Goal: Task Accomplishment & Management: Complete application form

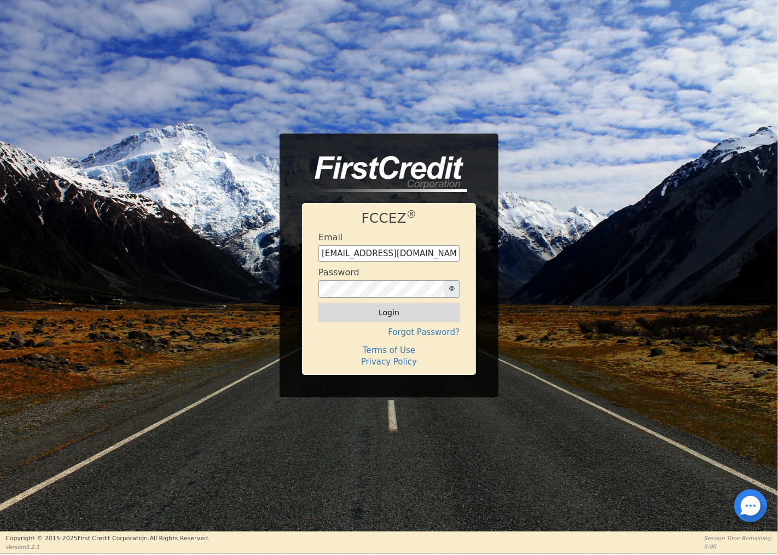
click at [379, 312] on button "Login" at bounding box center [389, 312] width 141 height 19
type input "[EMAIL_ADDRESS][DOMAIN_NAME]"
click at [380, 309] on button "Login" at bounding box center [389, 312] width 141 height 19
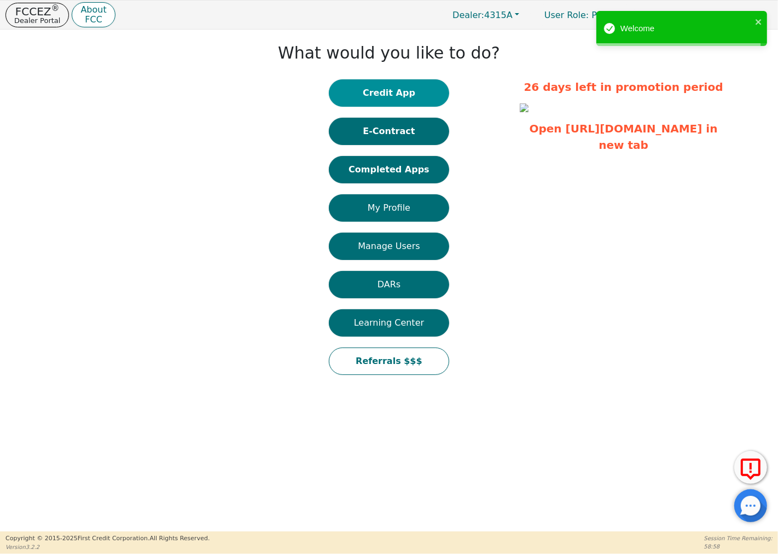
click at [397, 90] on button "Credit App" at bounding box center [389, 92] width 120 height 27
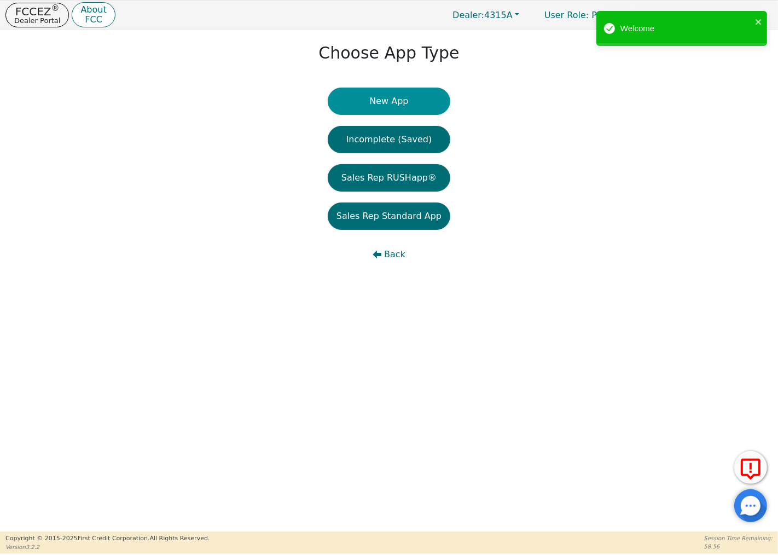
click at [387, 97] on button "New App" at bounding box center [389, 101] width 123 height 27
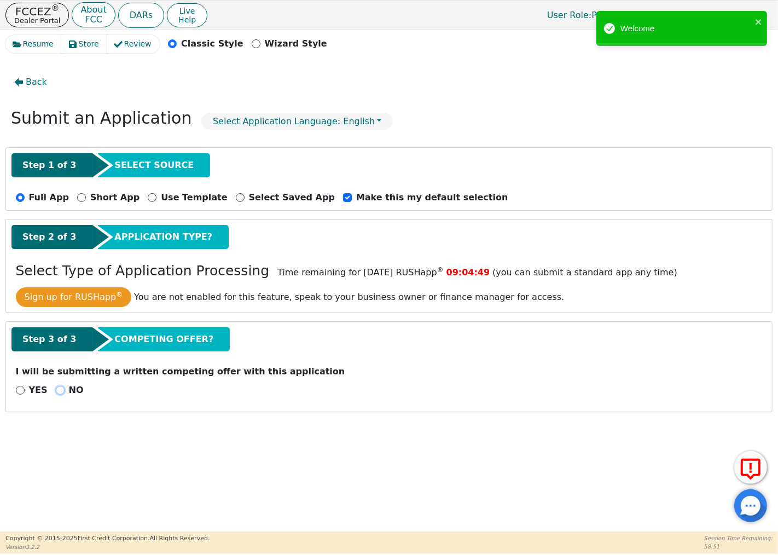
click at [56, 392] on input "NO" at bounding box center [60, 390] width 9 height 9
radio input "true"
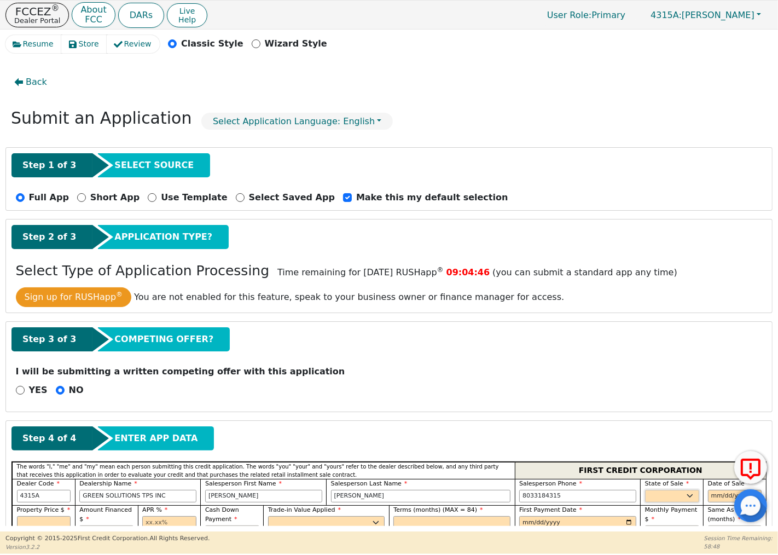
click at [659, 496] on select "AK AL AR AZ CA CO CT DC DE FL [GEOGRAPHIC_DATA] HI IA ID IL IN KS [GEOGRAPHIC_D…" at bounding box center [672, 496] width 54 height 13
select select "SC"
click at [645, 490] on select "AK AL AR AZ CA CO CT DC DE FL [GEOGRAPHIC_DATA] HI IA ID IL IN KS [GEOGRAPHIC_D…" at bounding box center [672, 496] width 54 height 13
drag, startPoint x: 708, startPoint y: 495, endPoint x: 703, endPoint y: 489, distance: 8.5
click at [709, 495] on input "date" at bounding box center [735, 496] width 54 height 13
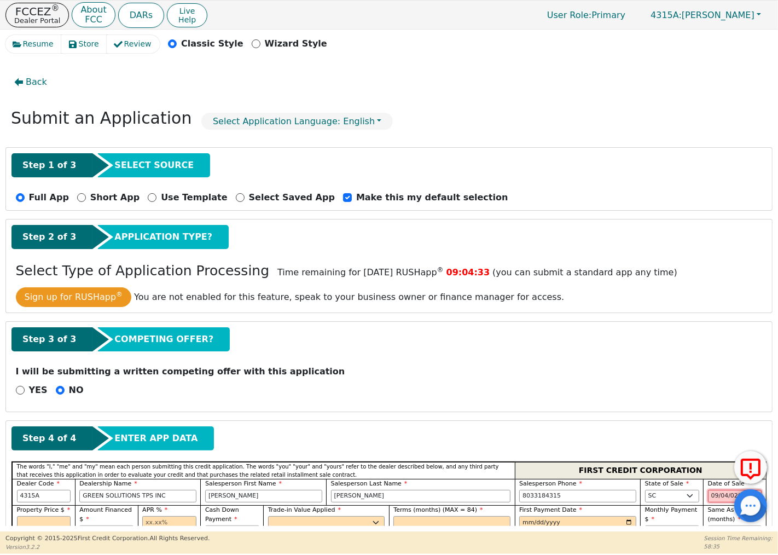
type input "[DATE]"
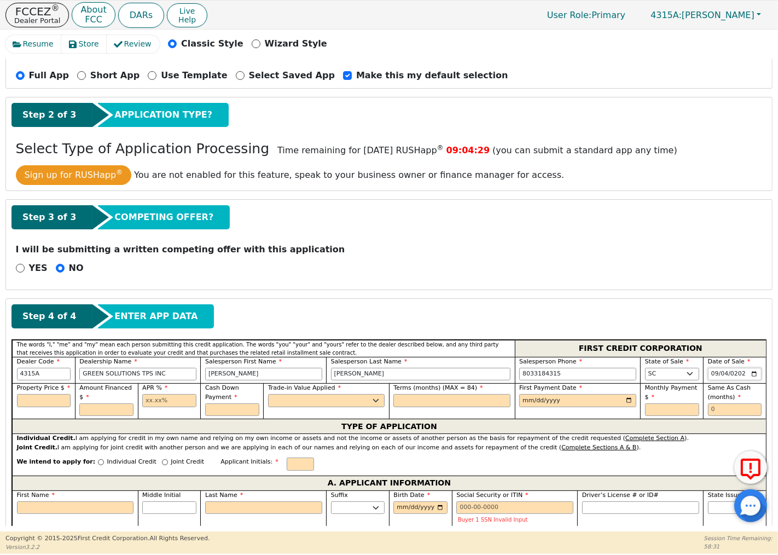
scroll to position [182, 0]
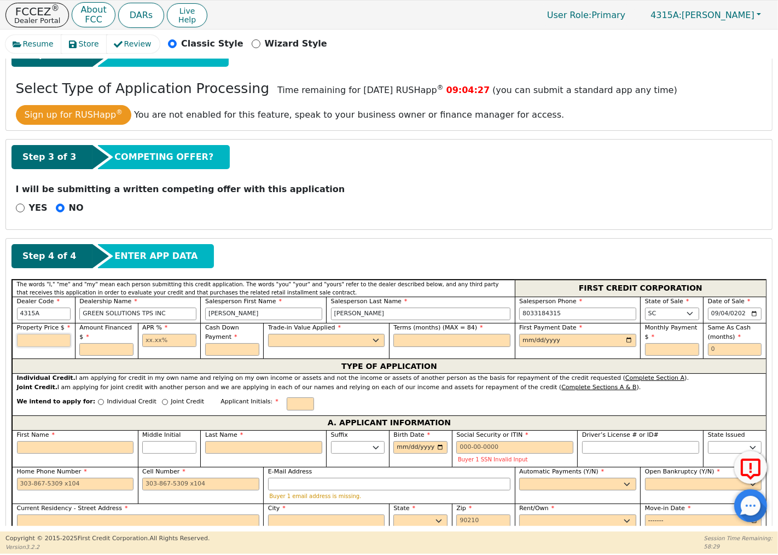
click at [36, 341] on input "text" at bounding box center [44, 340] width 54 height 13
type input "9200.00"
click at [108, 352] on input "text" at bounding box center [106, 349] width 54 height 13
click at [169, 342] on input "text" at bounding box center [169, 340] width 54 height 13
type input "9200.00"
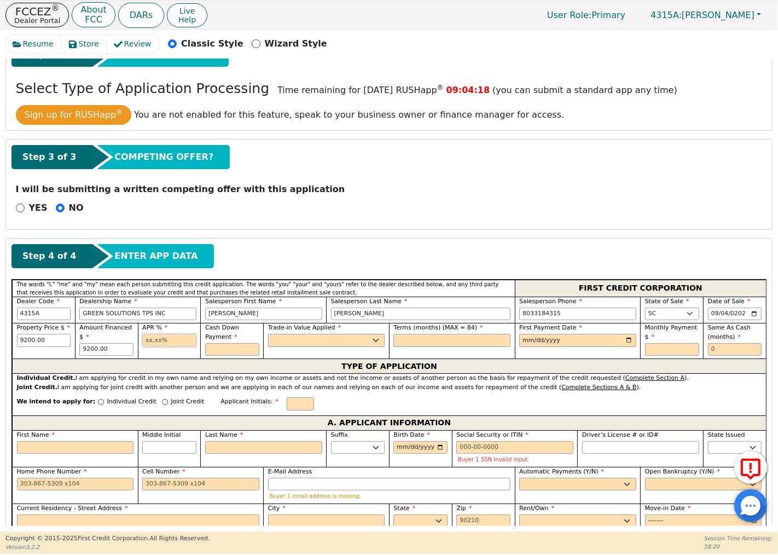
type input "13.50"
click at [217, 354] on input "text" at bounding box center [232, 349] width 54 height 13
type input "0.00"
click at [291, 341] on select "Yes No" at bounding box center [326, 340] width 117 height 13
select select "n"
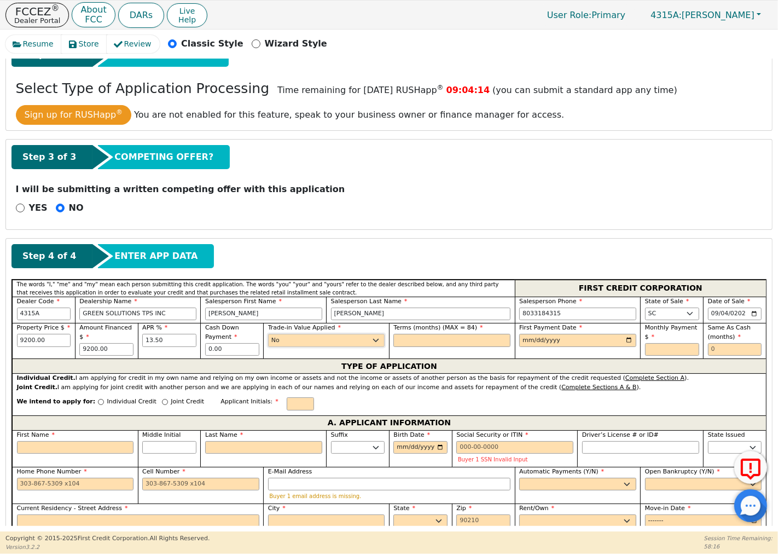
click at [268, 335] on select "Yes No" at bounding box center [326, 340] width 117 height 13
click at [397, 341] on input "text" at bounding box center [451, 340] width 117 height 13
type input "84"
click at [520, 340] on input "date" at bounding box center [577, 340] width 117 height 13
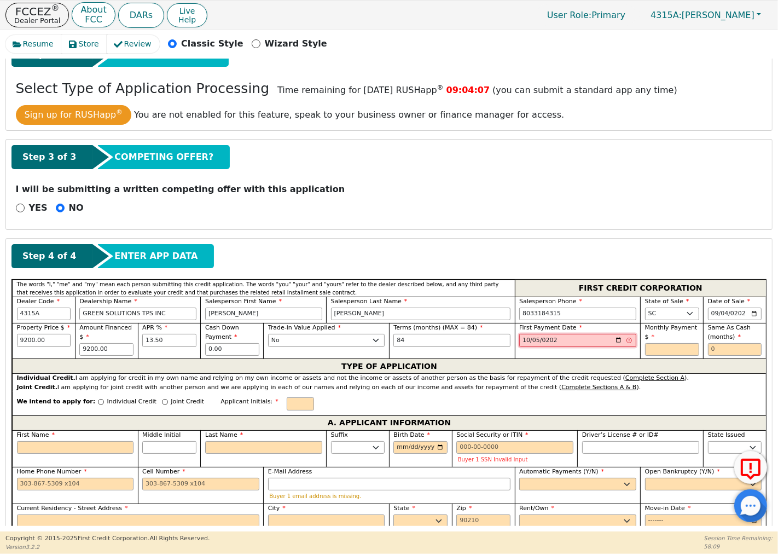
type input "[DATE]"
click at [681, 351] on input "text" at bounding box center [672, 349] width 54 height 13
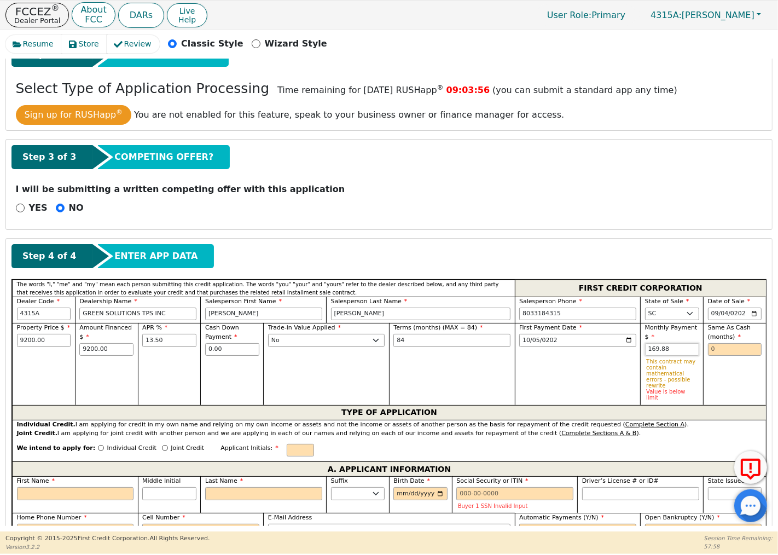
type input "169.88"
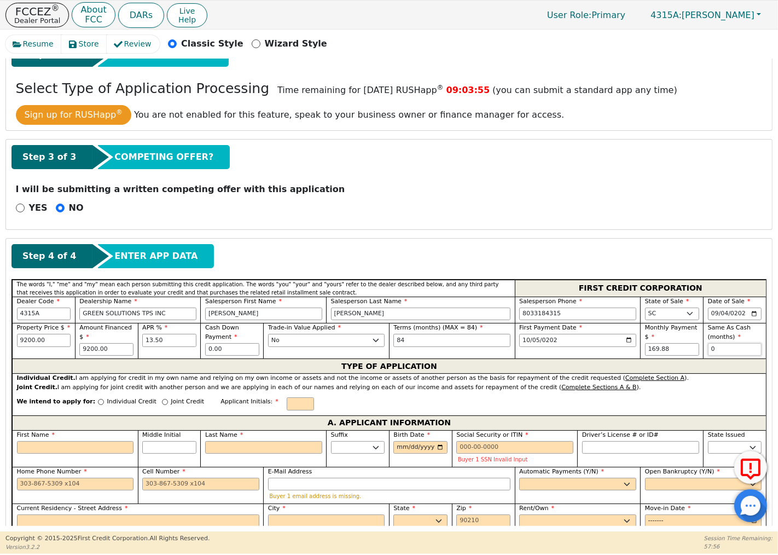
type input "0"
click at [98, 402] on input "Individual Credit" at bounding box center [101, 402] width 6 height 6
radio input "true"
click at [287, 405] on input "text" at bounding box center [300, 403] width 27 height 13
type input "DB"
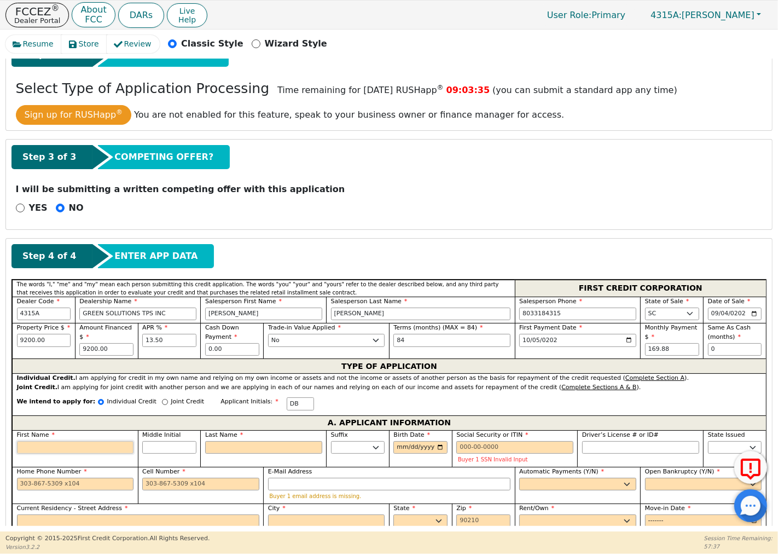
click at [63, 450] on input "First Name" at bounding box center [75, 447] width 117 height 13
type input "D"
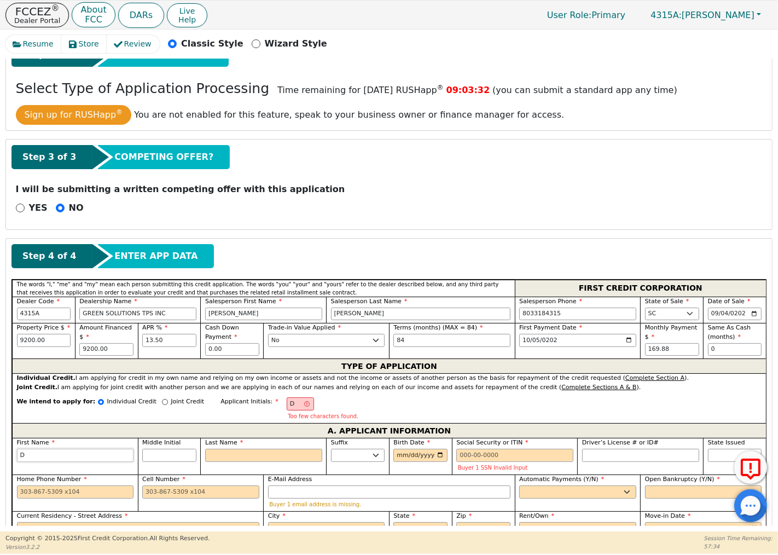
type input "Da"
type input "Dar"
type input "Dary"
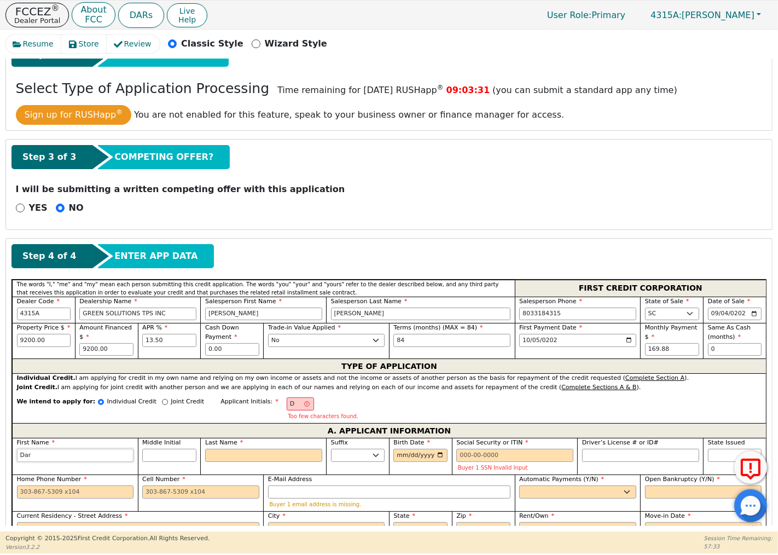
type input "Dary"
type input "[PERSON_NAME]"
type input "B"
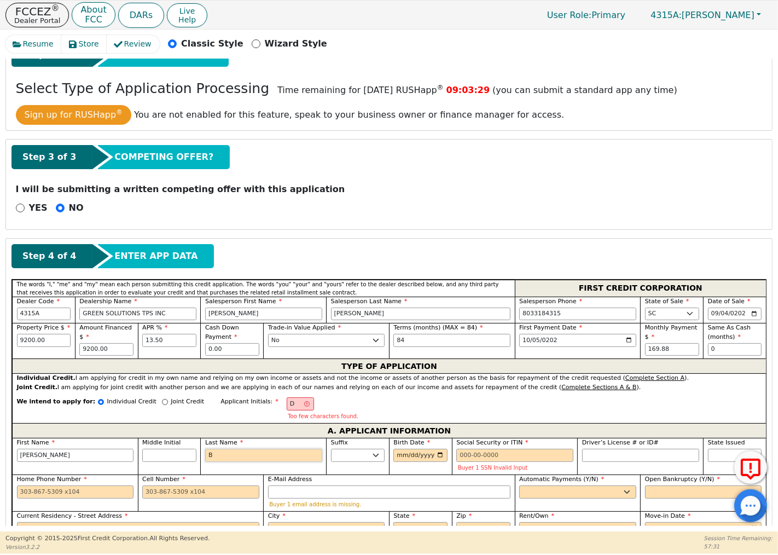
type input "DB"
type input "[PERSON_NAME]"
type input "Br"
type input "[PERSON_NAME]"
type input "Bro"
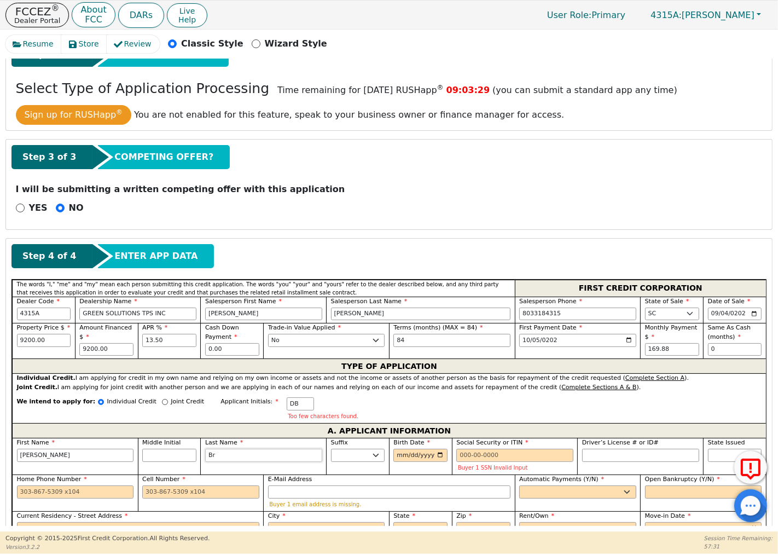
type input "[PERSON_NAME] Bro"
type input "Brow"
type input "[PERSON_NAME]"
type input "Brown"
type input "[PERSON_NAME]"
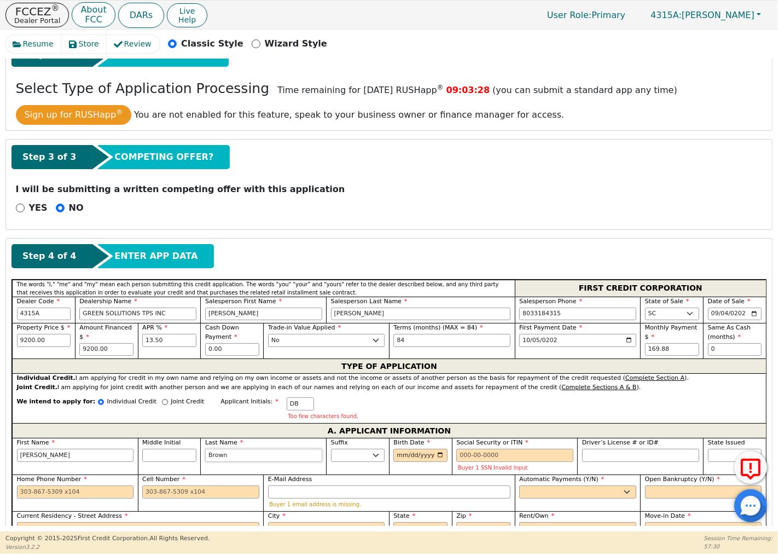
type input "Brown"
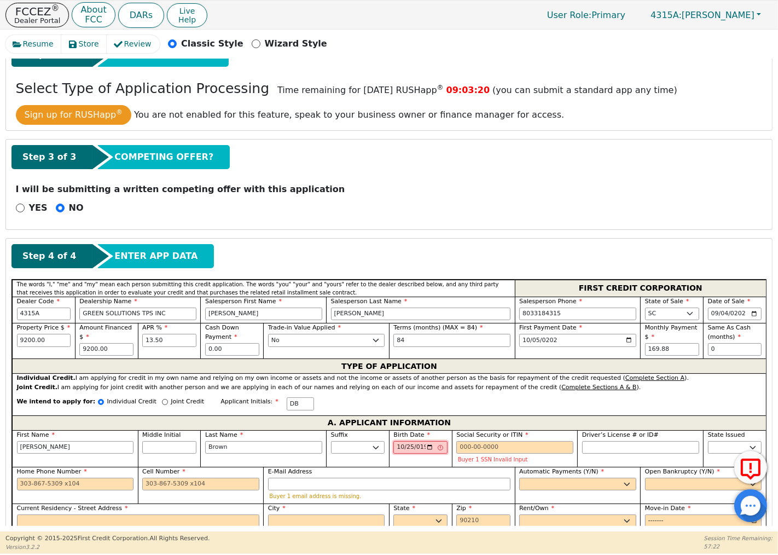
type input "[DATE]"
click at [457, 447] on input "Social Security or ITIN" at bounding box center [514, 447] width 117 height 13
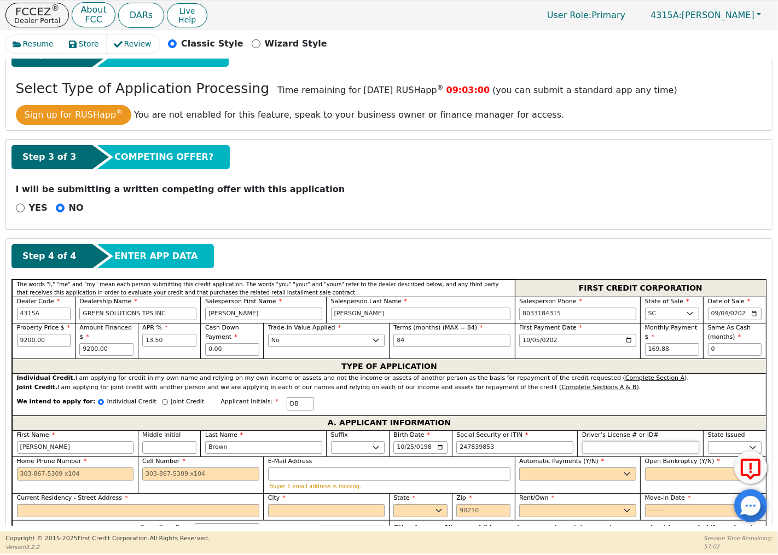
type input "***-**-9853"
click at [587, 452] on input "Driver’s License # or ID#" at bounding box center [640, 447] width 117 height 13
type input "*********"
select select "SC"
click at [21, 475] on input "Home Phone Number" at bounding box center [75, 473] width 117 height 13
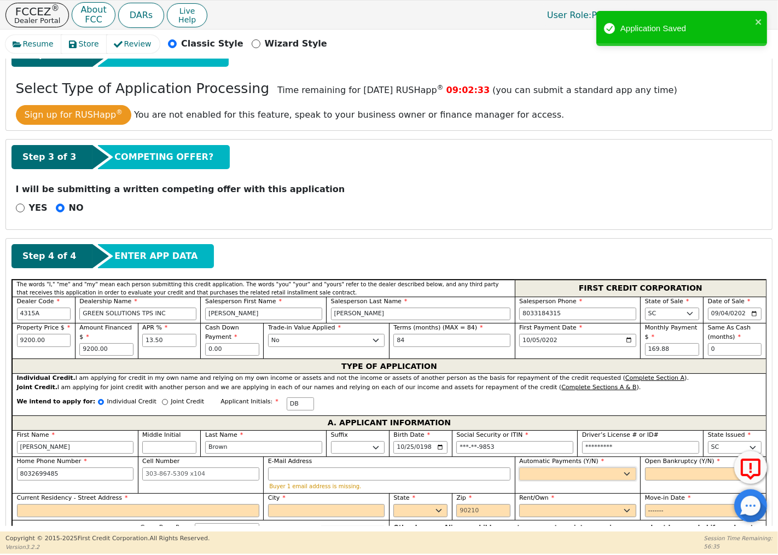
click at [539, 477] on select "Yes No" at bounding box center [577, 473] width 117 height 13
type input "[PHONE_NUMBER]"
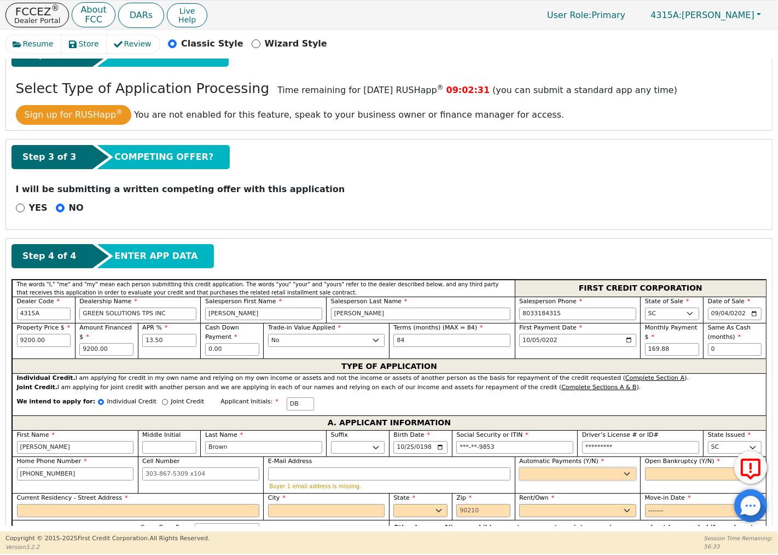
select select "y"
click at [519, 469] on select "Yes No" at bounding box center [577, 473] width 117 height 13
type input "[PERSON_NAME]"
click at [656, 475] on select "Yes No" at bounding box center [703, 473] width 117 height 13
select select "n"
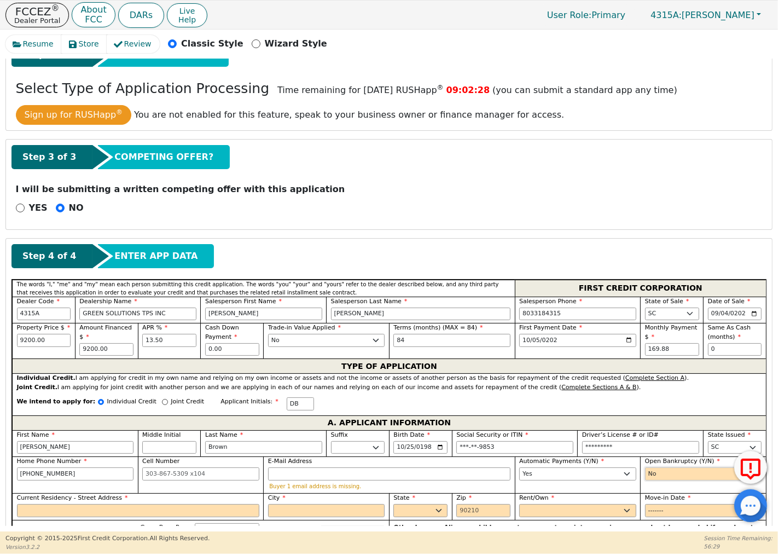
click at [645, 469] on select "Yes No" at bounding box center [703, 473] width 117 height 13
click at [33, 513] on input "Current Residency - Street Address" at bounding box center [138, 510] width 242 height 13
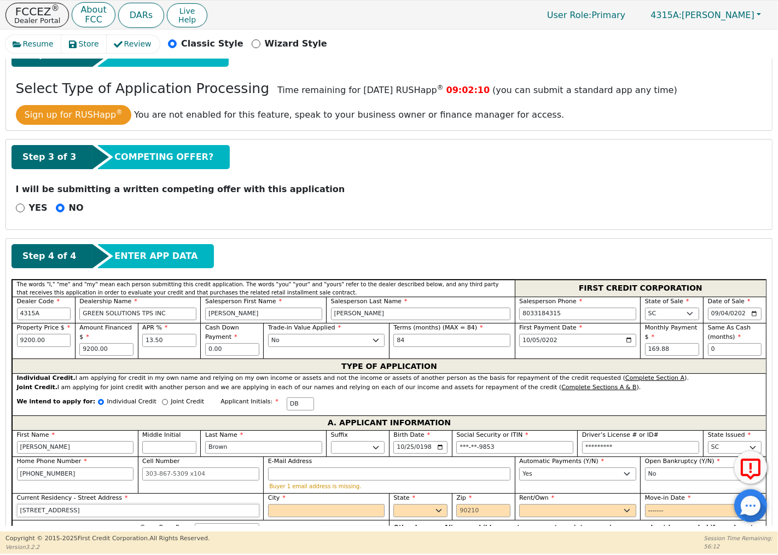
type input "[STREET_ADDRESS]"
click at [286, 514] on input "City" at bounding box center [326, 510] width 117 height 13
type input "Columbia"
select select "SC"
type input "29209"
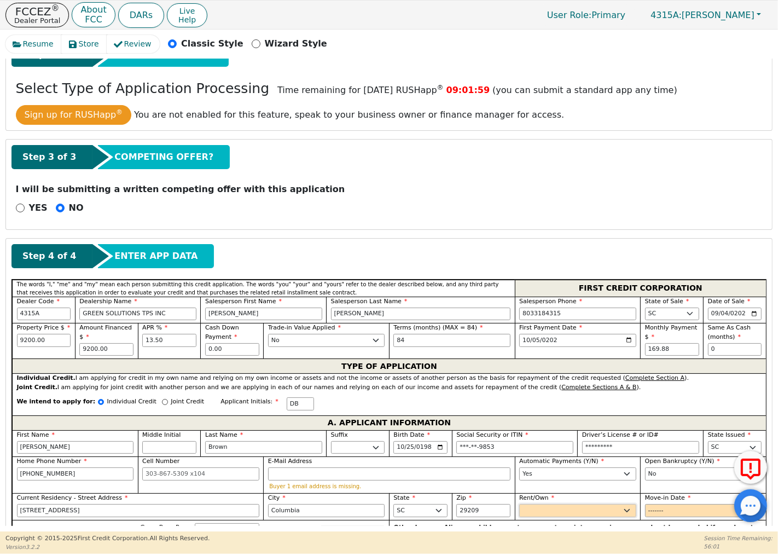
click at [527, 513] on select "Rent Own" at bounding box center [577, 510] width 117 height 13
select select "Own"
click at [519, 506] on select "Rent Own" at bounding box center [577, 510] width 117 height 13
click at [655, 510] on input "Move-in Date" at bounding box center [703, 510] width 117 height 13
type input "2025-06"
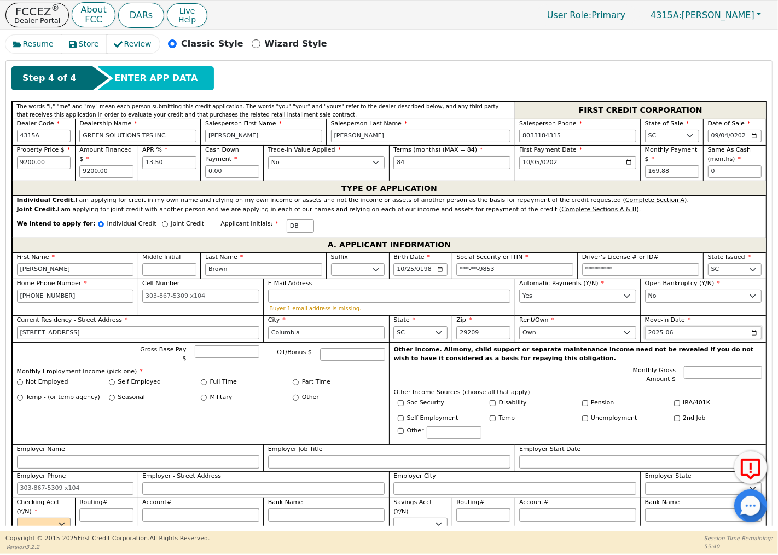
scroll to position [364, 0]
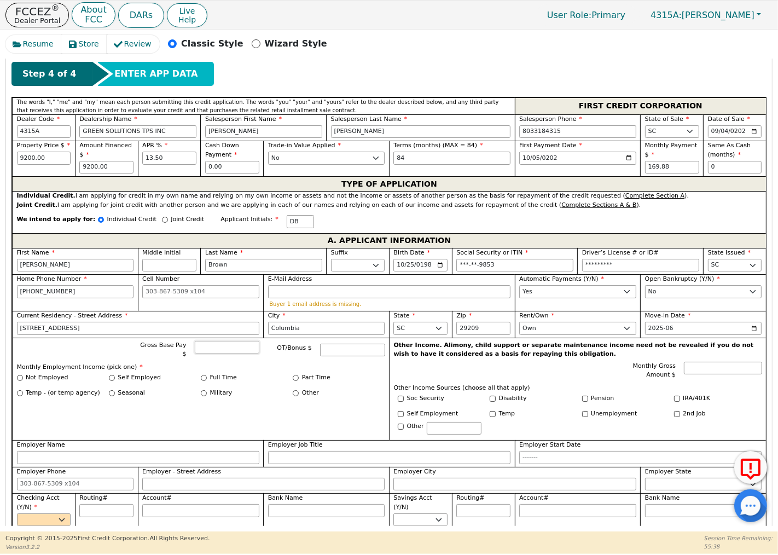
click at [221, 351] on input "Gross Base Pay $" at bounding box center [227, 347] width 65 height 13
type input "36000"
click at [201, 375] on input "Full Time" at bounding box center [204, 378] width 6 height 6
radio input "true"
type input "36000.00"
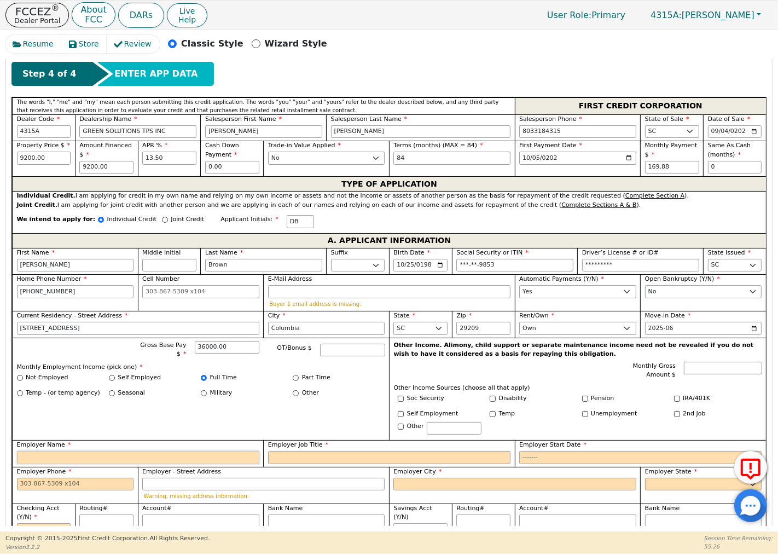
click at [35, 453] on input "Employer Name" at bounding box center [138, 457] width 242 height 13
type input "American Express"
click at [294, 455] on input "Employer Job Title" at bounding box center [389, 457] width 242 height 13
type input "Customer Service"
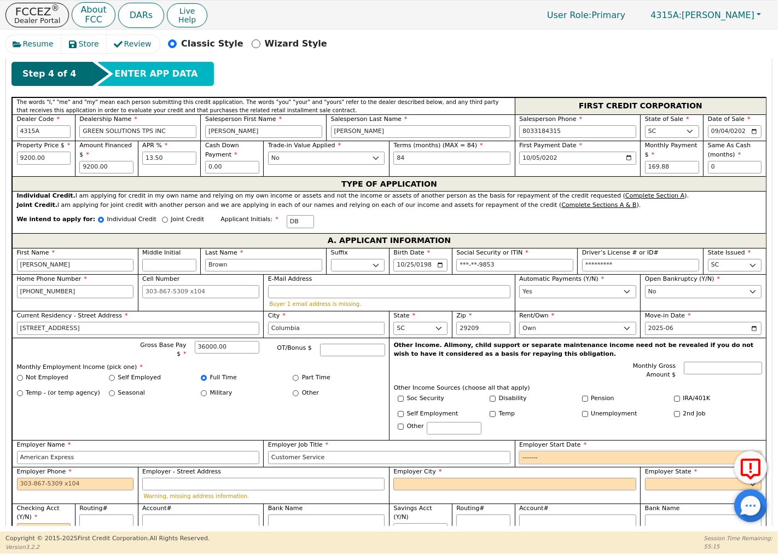
click at [524, 453] on input "Employer Start Date" at bounding box center [640, 457] width 242 height 13
type input "2024-06"
click at [20, 481] on input "Employer Phone" at bounding box center [75, 484] width 117 height 13
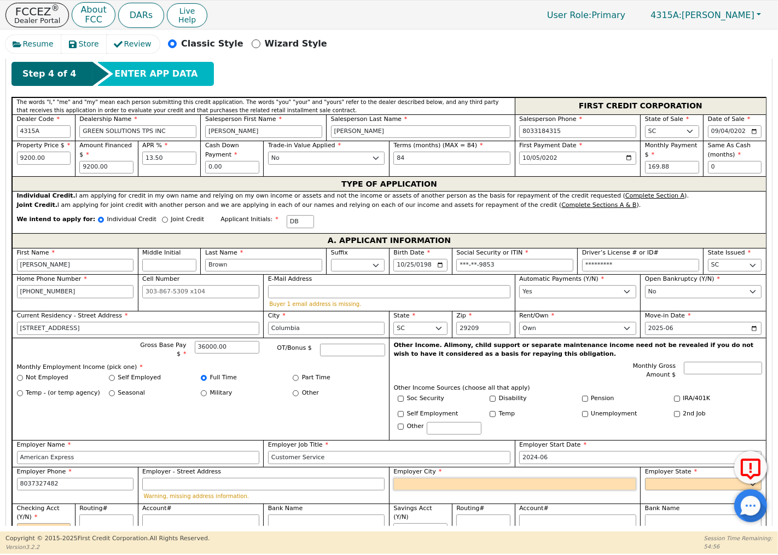
type input "[PHONE_NUMBER]"
click at [404, 478] on input "Employer City" at bounding box center [514, 484] width 242 height 13
type input "Columbia"
select select "SC"
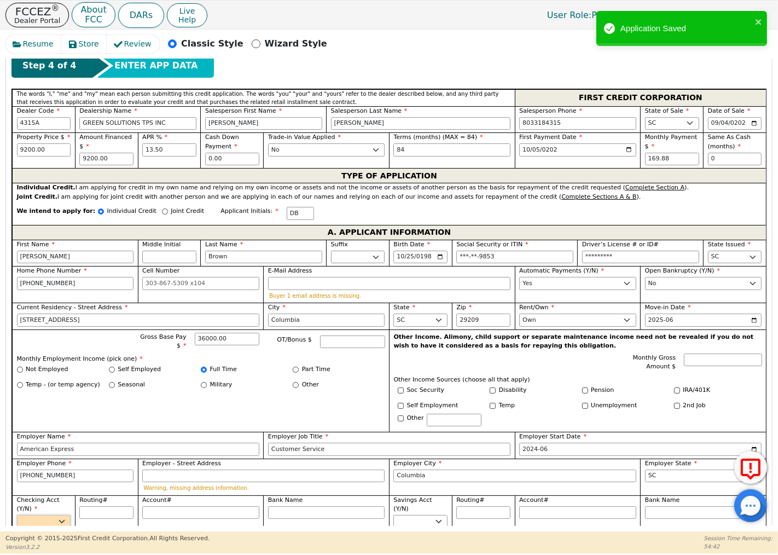
scroll to position [555, 0]
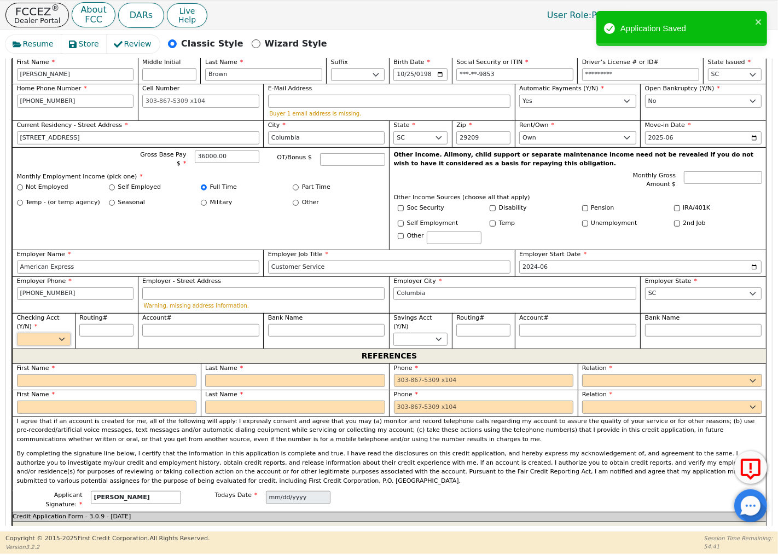
click at [59, 338] on select "Yes No" at bounding box center [44, 339] width 54 height 13
select select "y"
click at [17, 333] on select "Yes No" at bounding box center [44, 339] width 54 height 13
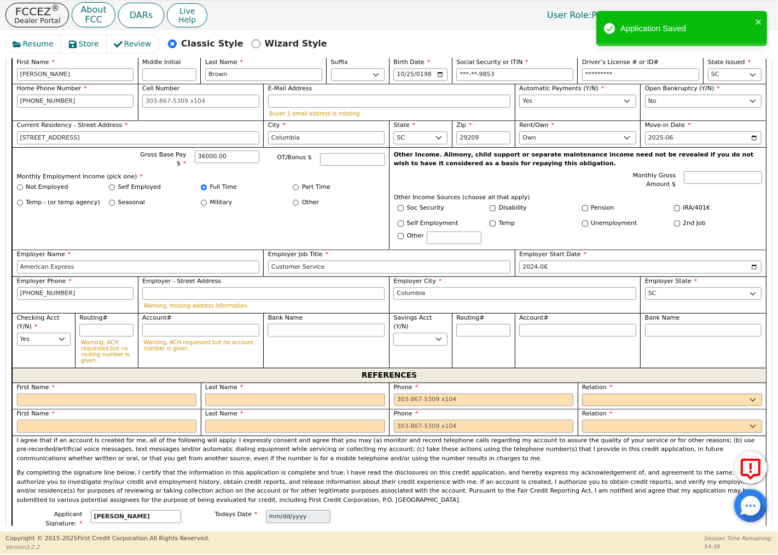
click at [286, 327] on input "Bank Name" at bounding box center [326, 330] width 117 height 13
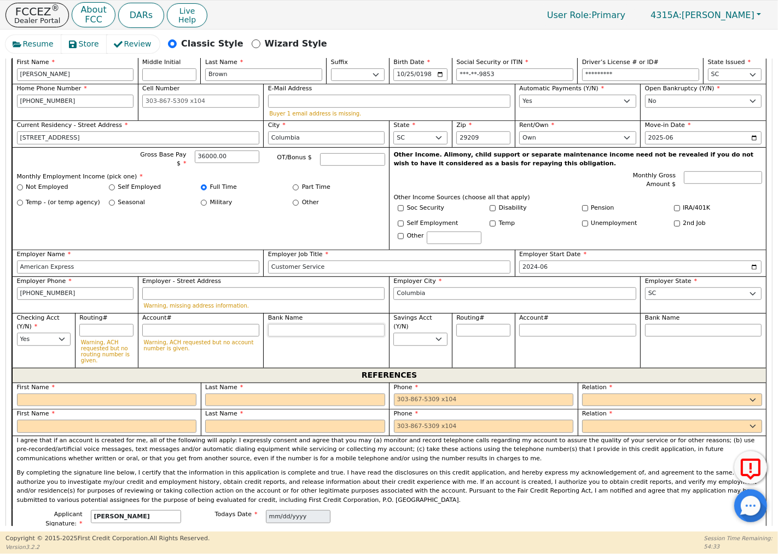
type input "A"
type input "Al"
type input "All"
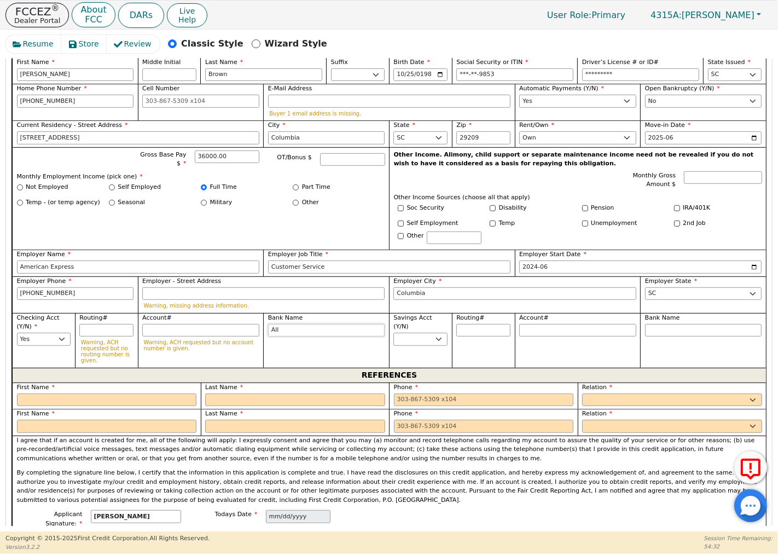
type input "All"
type input "All S"
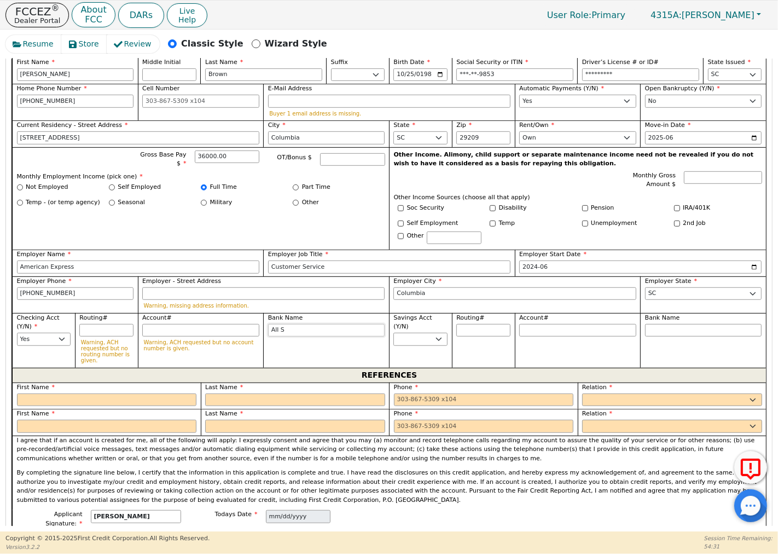
type input "All So"
type input "All Sou"
type input "All Sout"
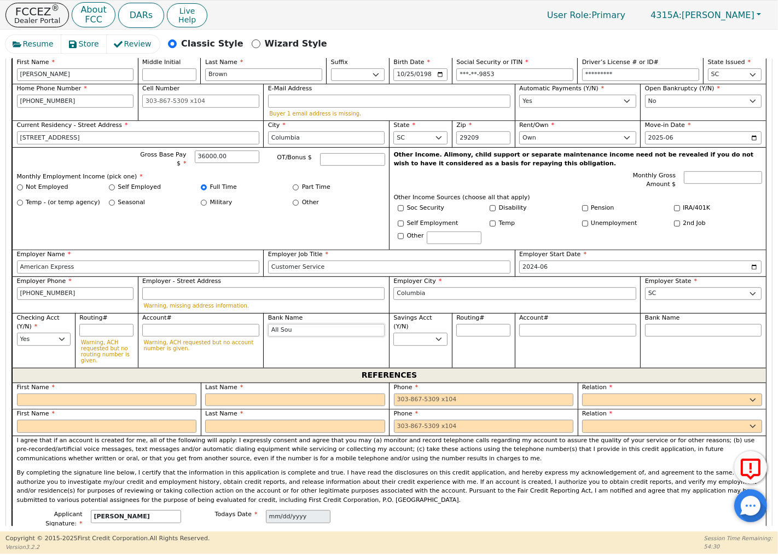
type input "All Sout"
type input "All South"
click at [72, 401] on input "text" at bounding box center [107, 399] width 180 height 13
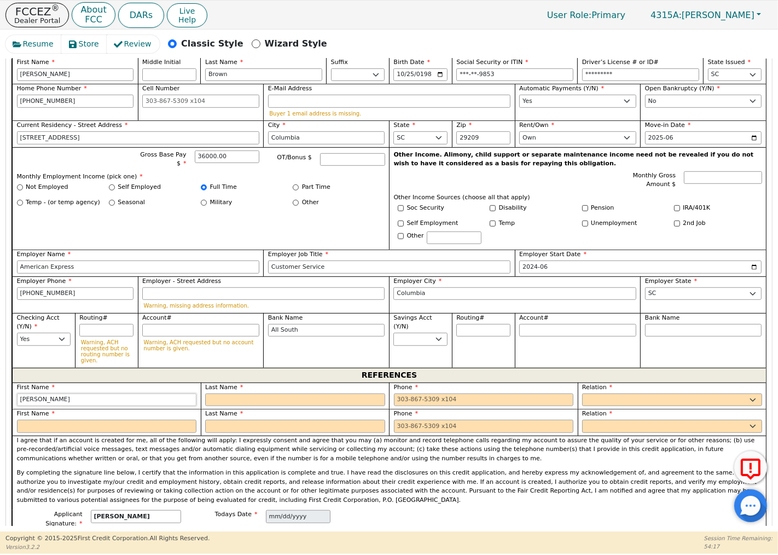
type input "[PERSON_NAME]"
type input "Brown"
type input "[PHONE_NUMBER]"
click at [604, 397] on select "FATHER MOTHER SISTER BROTHER DAUGHTER SON CO-WORKER NEIGHBOR FRIEND COUSIN G-MO…" at bounding box center [672, 399] width 180 height 13
select select "MOTHER"
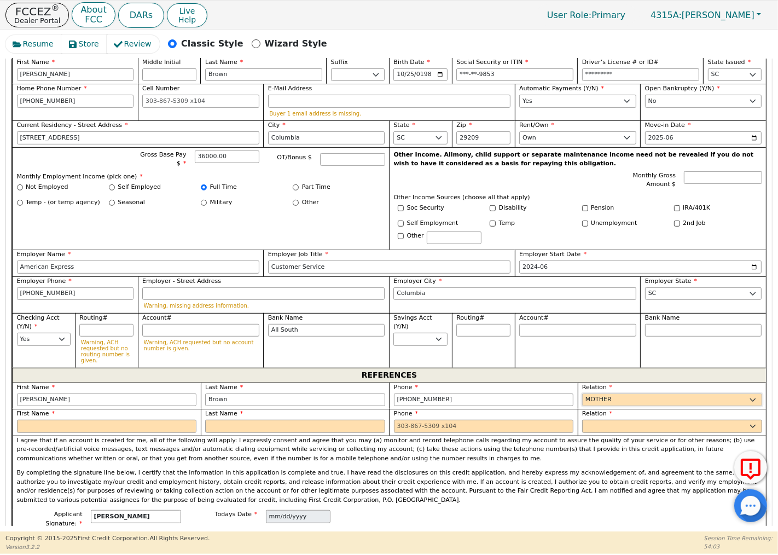
click at [582, 393] on select "FATHER MOTHER SISTER BROTHER DAUGHTER SON CO-WORKER NEIGHBOR FRIEND COUSIN G-MO…" at bounding box center [672, 399] width 180 height 13
click at [45, 424] on input "text" at bounding box center [107, 426] width 180 height 13
type input "[PERSON_NAME]"
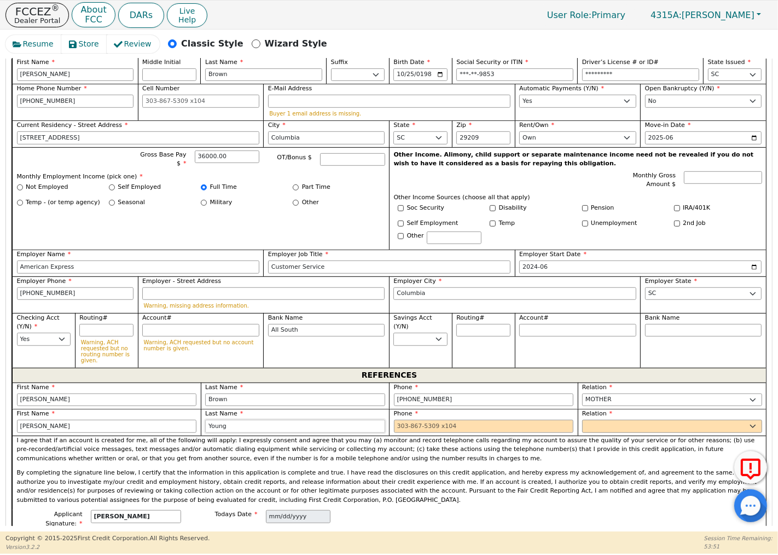
type input "Young"
click at [597, 422] on select "FATHER MOTHER SISTER BROTHER DAUGHTER SON CO-WORKER NEIGHBOR FRIEND COUSIN G-MO…" at bounding box center [672, 426] width 180 height 13
type input "[PHONE_NUMBER]"
select select "FRIEND"
click at [582, 420] on select "FATHER MOTHER SISTER BROTHER DAUGHTER SON CO-WORKER NEIGHBOR FRIEND COUSIN G-MO…" at bounding box center [672, 426] width 180 height 13
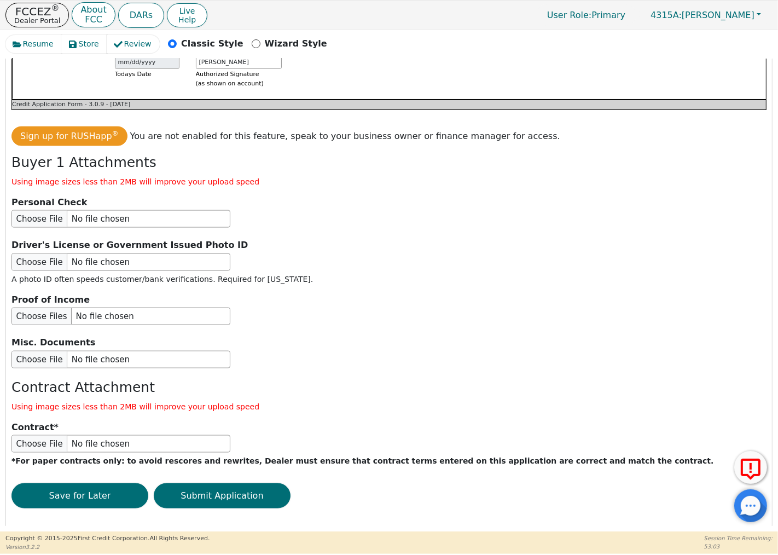
scroll to position [1181, 0]
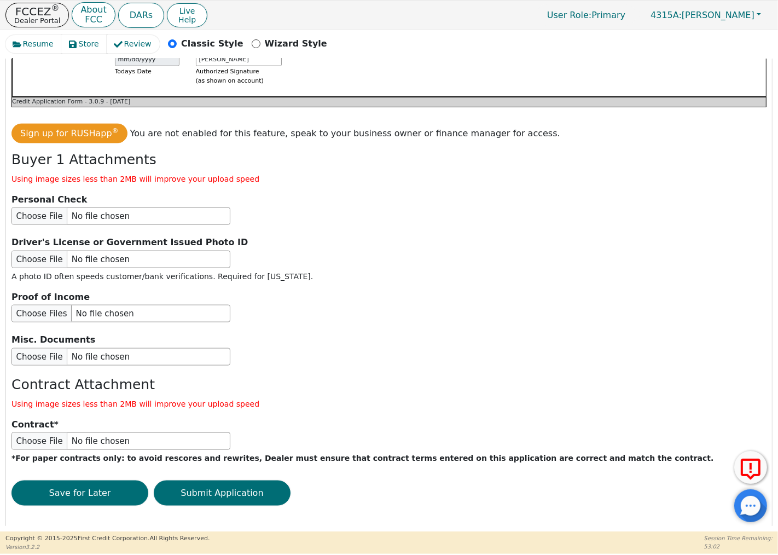
click at [202, 468] on div "Sign up for RUSHapp ® You are not enabled for this feature, speak to your busin…" at bounding box center [388, 319] width 755 height 391
click at [219, 481] on button "Submit Application" at bounding box center [222, 493] width 137 height 25
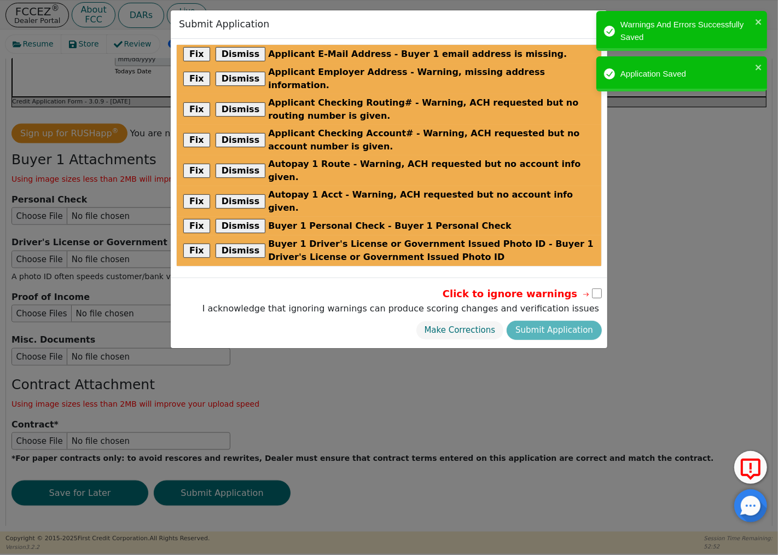
click at [597, 288] on input "checkbox" at bounding box center [597, 293] width 10 height 10
checkbox input "true"
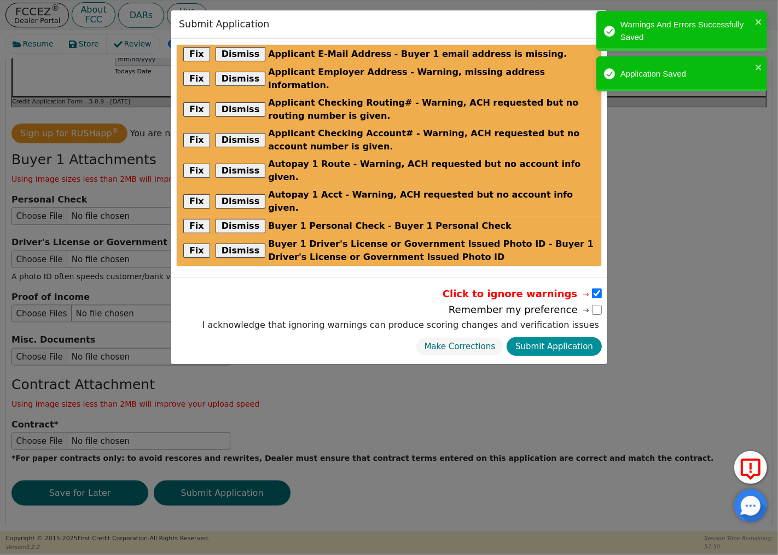
click at [567, 337] on button "Submit Application" at bounding box center [554, 346] width 95 height 19
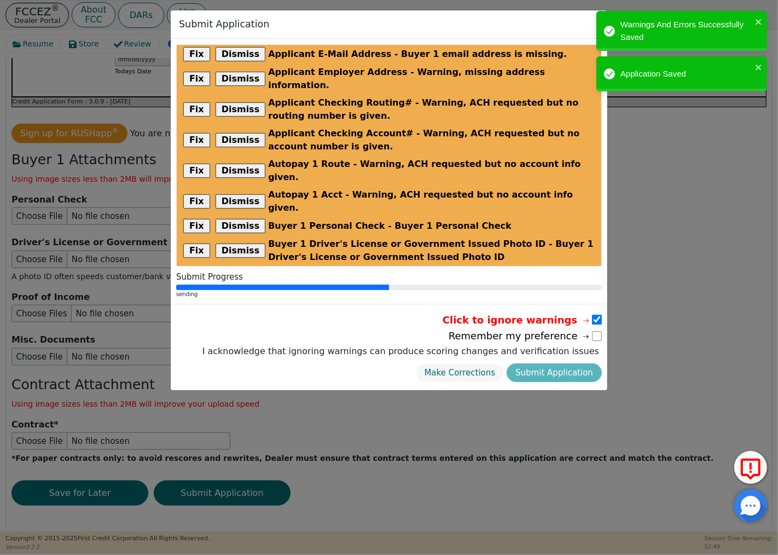
radio input "false"
checkbox input "false"
